Goal: Information Seeking & Learning: Learn about a topic

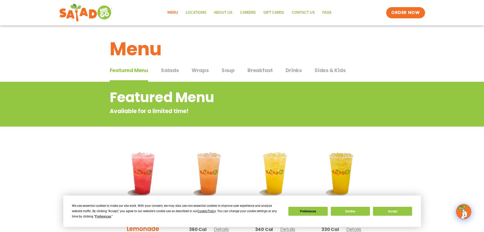
click at [256, 71] on span "Breakfast" at bounding box center [260, 70] width 25 height 8
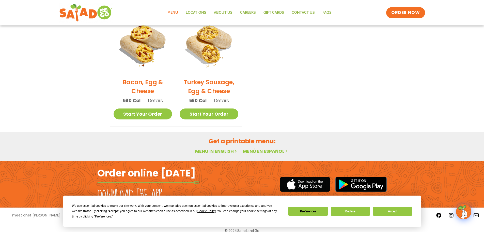
scroll to position [263, 0]
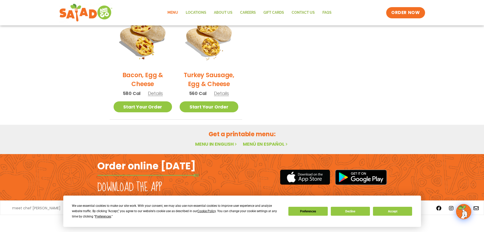
click at [218, 143] on link "Menu in English" at bounding box center [216, 144] width 43 height 6
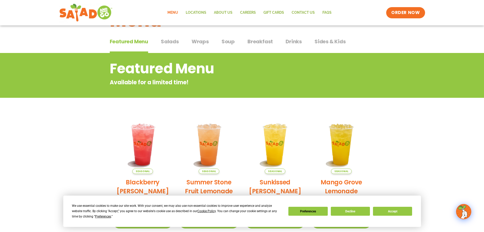
scroll to position [18, 0]
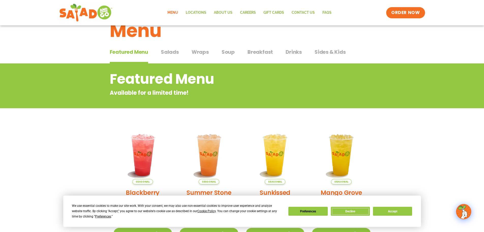
click at [355, 207] on button "Decline" at bounding box center [350, 210] width 39 height 9
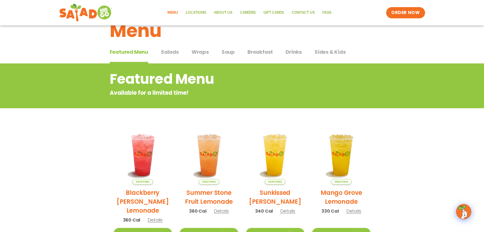
scroll to position [0, 0]
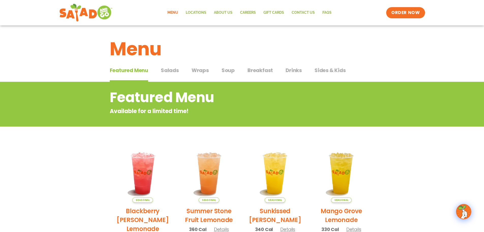
click at [263, 68] on span "Breakfast" at bounding box center [260, 70] width 25 height 8
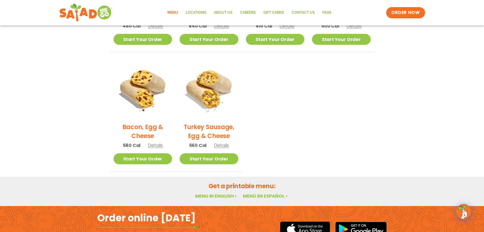
scroll to position [212, 0]
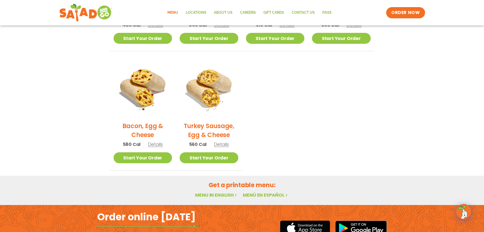
click at [222, 195] on link "Menu in English" at bounding box center [216, 194] width 43 height 6
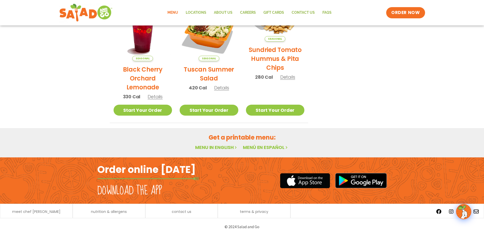
scroll to position [273, 0]
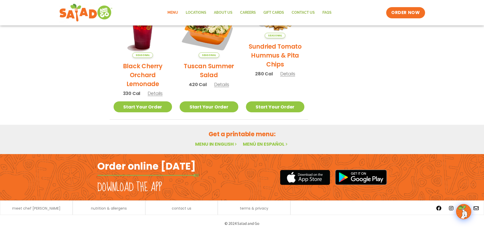
click at [211, 143] on link "Menu in English" at bounding box center [216, 144] width 43 height 6
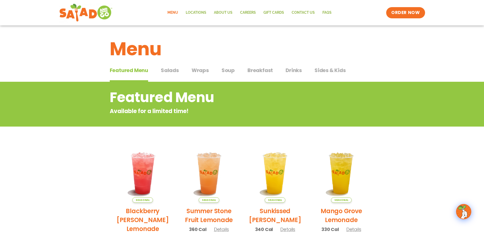
click at [322, 67] on span "Sides & Kids" at bounding box center [330, 70] width 31 height 8
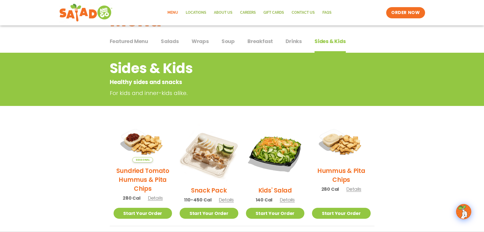
scroll to position [25, 0]
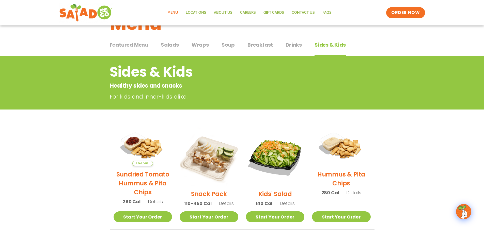
click at [291, 44] on span "Drinks" at bounding box center [294, 45] width 16 height 8
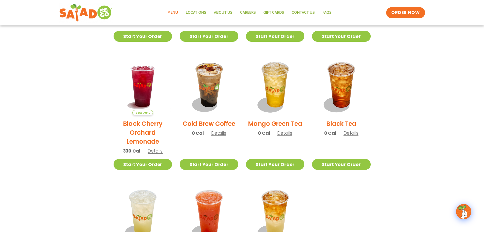
scroll to position [222, 0]
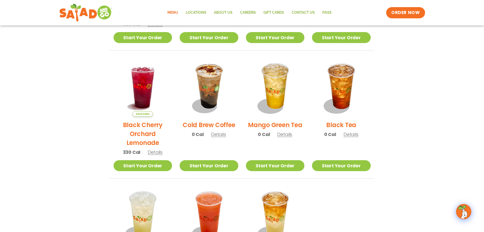
click at [221, 134] on span "Details" at bounding box center [218, 134] width 15 height 6
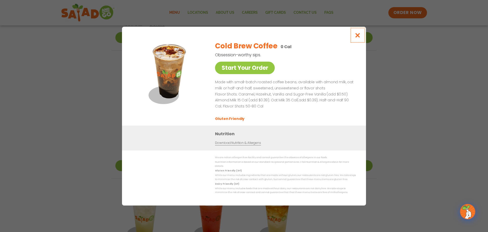
click at [358, 34] on icon "Close modal" at bounding box center [358, 35] width 6 height 5
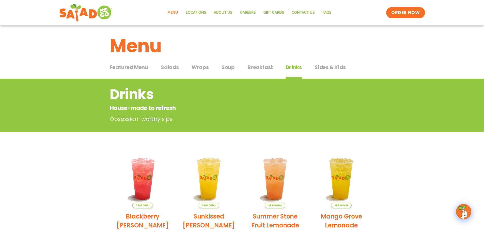
scroll to position [0, 0]
